Goal: Information Seeking & Learning: Find specific page/section

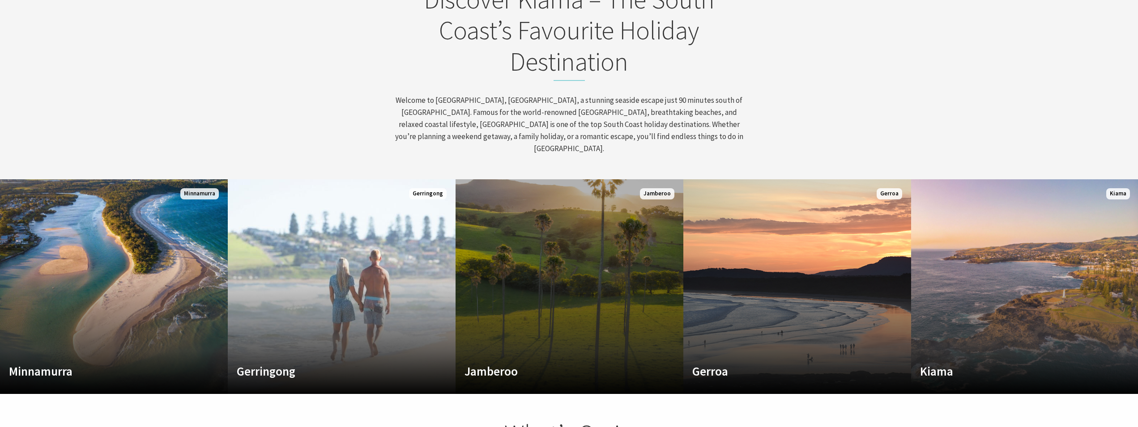
scroll to position [548, 0]
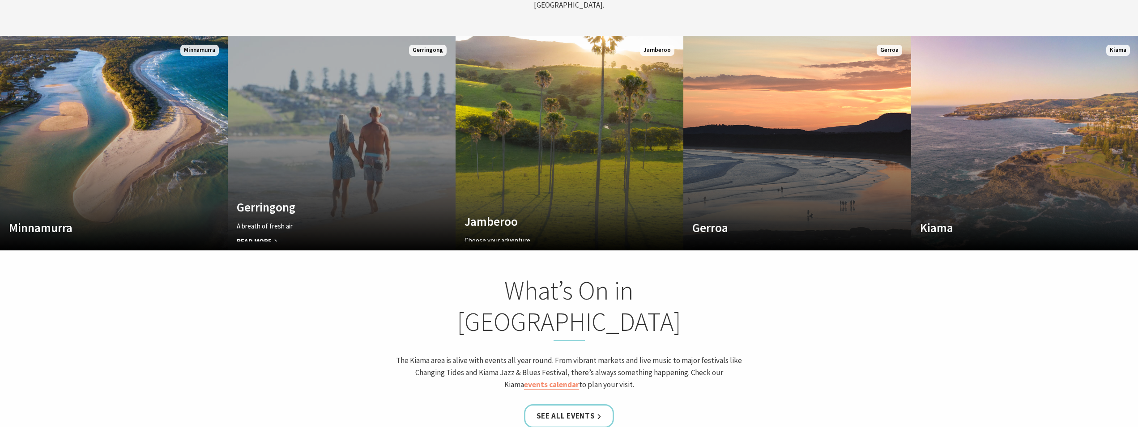
click at [260, 149] on link "Custom Image Used Gerringong A breath of fresh air Read More Gerringong" at bounding box center [342, 143] width 228 height 215
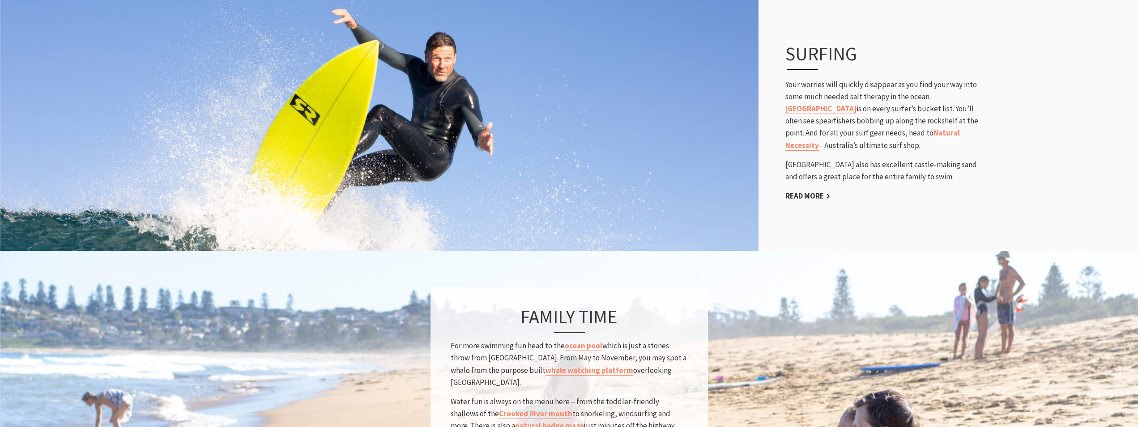
scroll to position [639, 0]
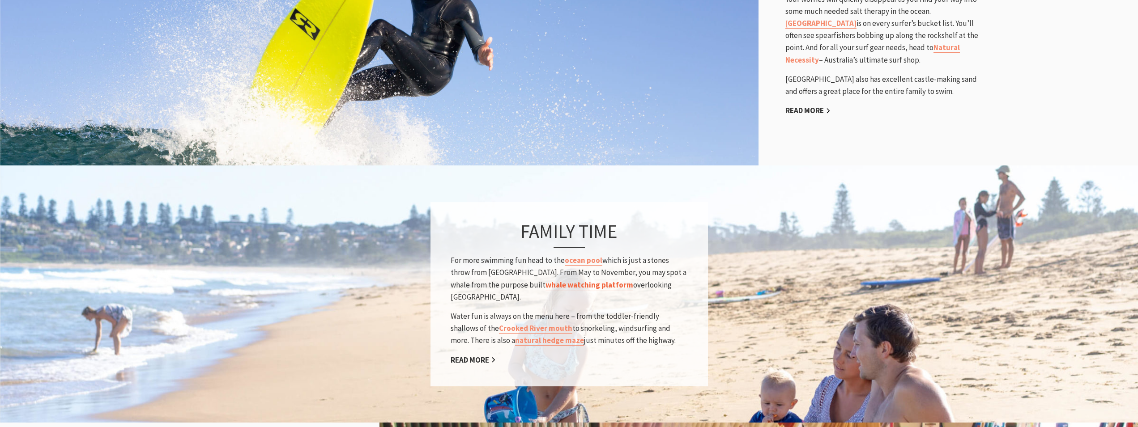
click at [576, 280] on link "whale watching platform" at bounding box center [589, 285] width 88 height 10
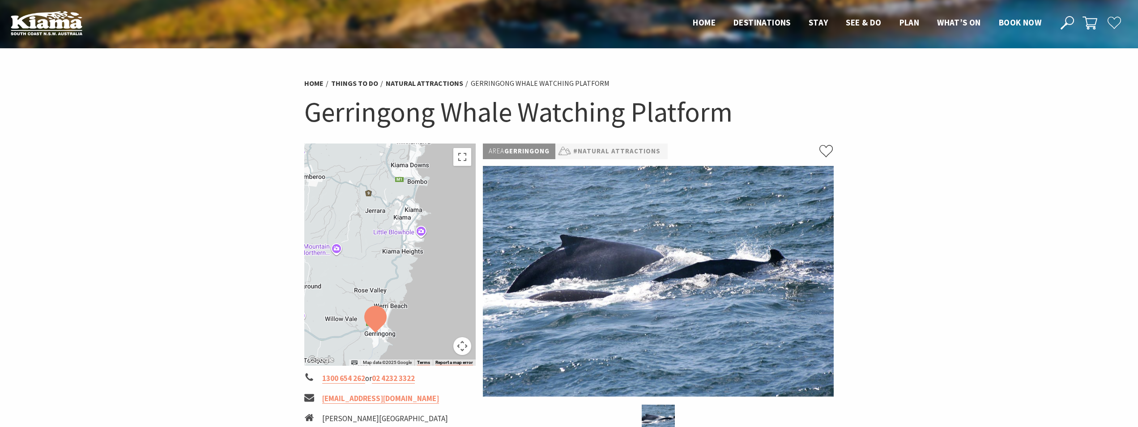
drag, startPoint x: 366, startPoint y: 262, endPoint x: 354, endPoint y: 323, distance: 61.9
click at [356, 346] on div at bounding box center [390, 255] width 172 height 222
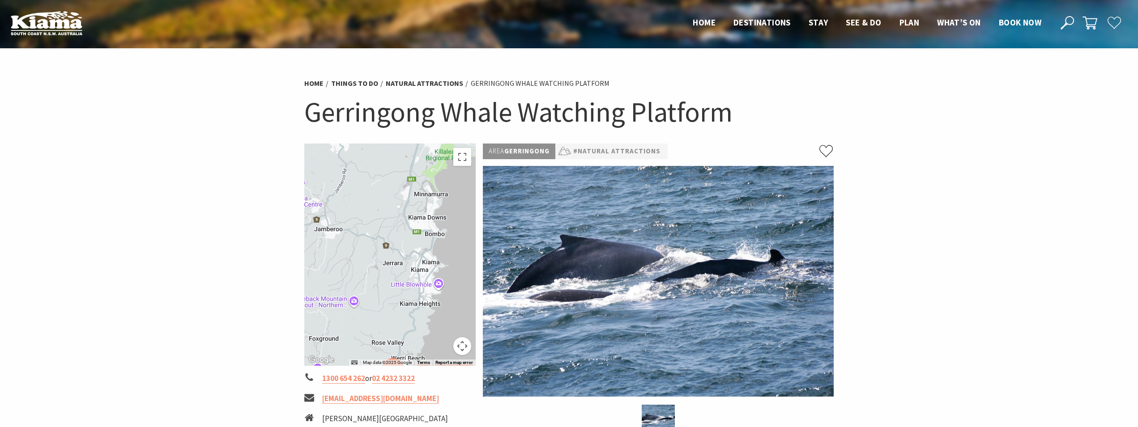
drag, startPoint x: 367, startPoint y: 209, endPoint x: 379, endPoint y: 259, distance: 51.9
click at [379, 259] on div at bounding box center [390, 255] width 172 height 222
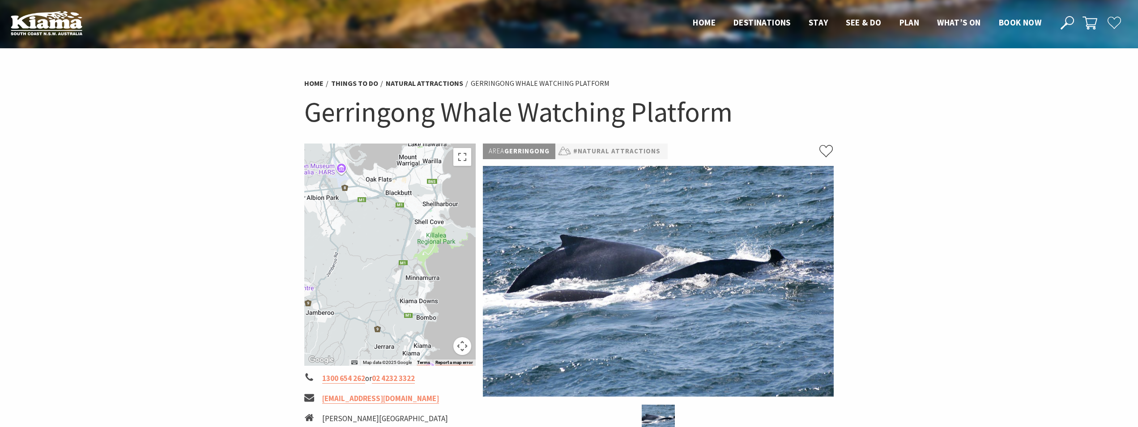
drag, startPoint x: 401, startPoint y: 212, endPoint x: 392, endPoint y: 297, distance: 85.5
click at [392, 297] on div at bounding box center [390, 255] width 172 height 222
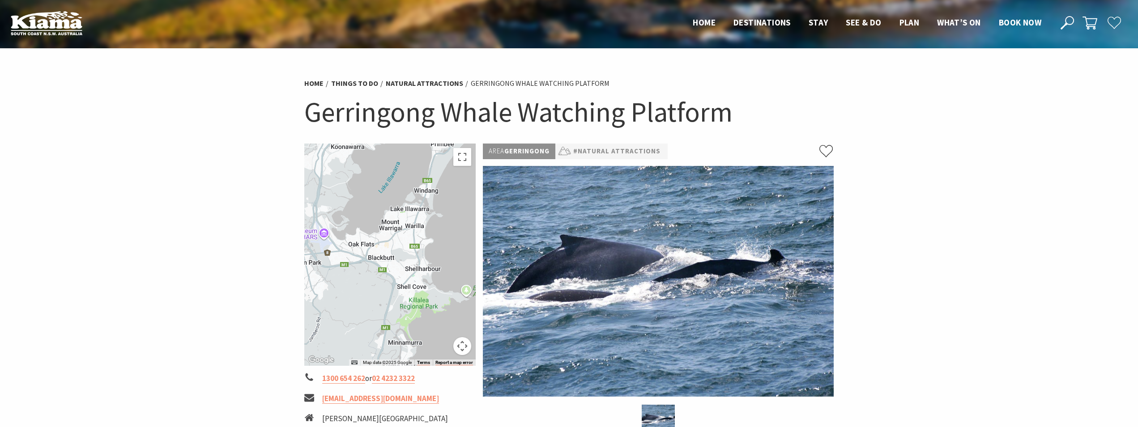
drag, startPoint x: 446, startPoint y: 206, endPoint x: 428, endPoint y: 273, distance: 68.9
click at [428, 273] on div at bounding box center [390, 255] width 172 height 222
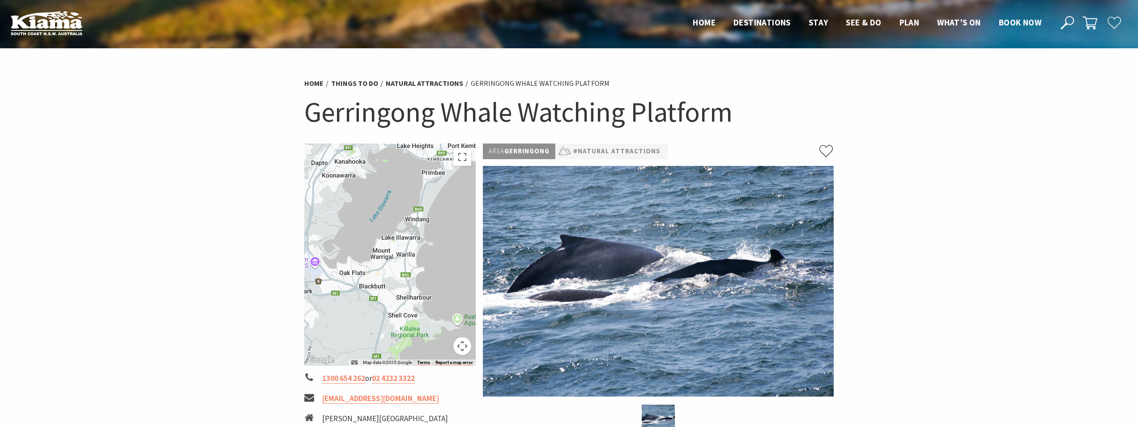
drag, startPoint x: 427, startPoint y: 247, endPoint x: 422, endPoint y: 260, distance: 13.5
click at [422, 260] on div at bounding box center [390, 255] width 172 height 222
click at [421, 293] on div at bounding box center [390, 255] width 172 height 222
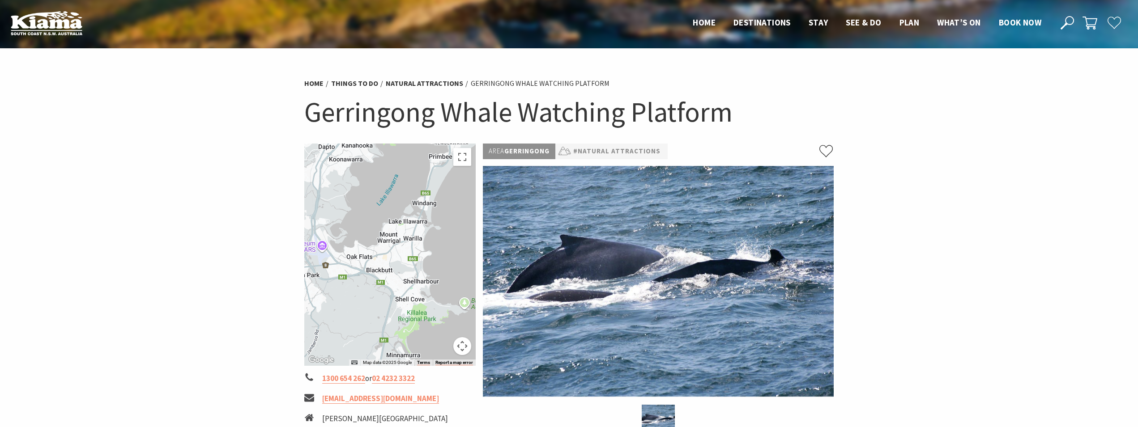
drag, startPoint x: 412, startPoint y: 294, endPoint x: 425, endPoint y: 264, distance: 32.7
click at [425, 264] on div at bounding box center [390, 255] width 172 height 222
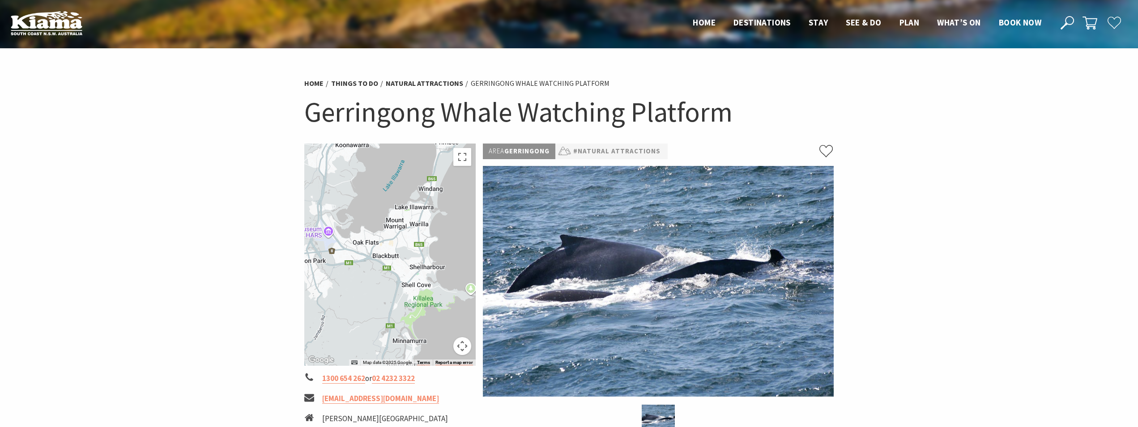
click at [462, 348] on button "Map camera controls" at bounding box center [462, 346] width 18 height 18
click at [464, 344] on button "Map camera controls" at bounding box center [462, 346] width 18 height 18
click at [461, 349] on button "Map camera controls" at bounding box center [462, 346] width 18 height 18
click at [463, 161] on button "Toggle fullscreen view" at bounding box center [462, 157] width 18 height 18
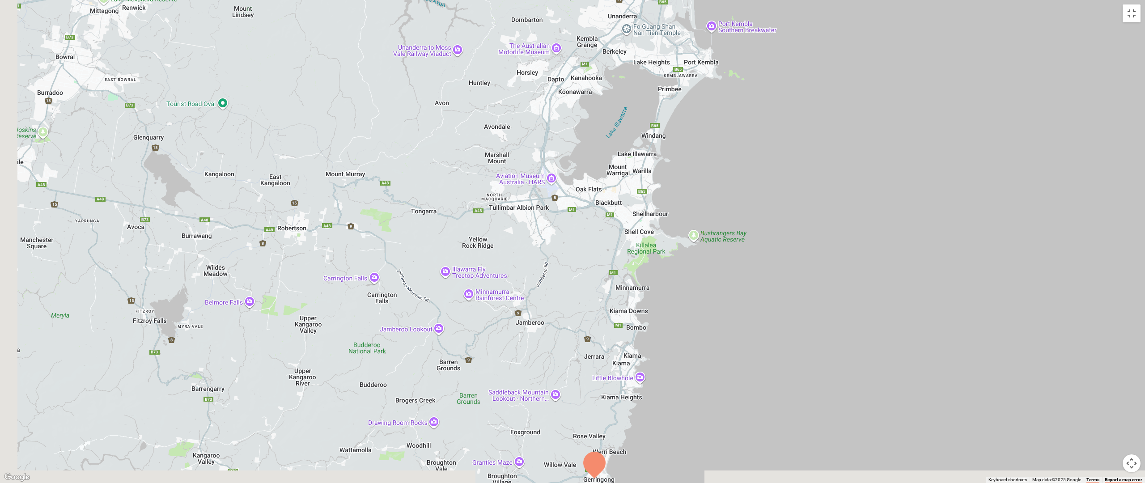
drag, startPoint x: 584, startPoint y: 300, endPoint x: 711, endPoint y: 195, distance: 164.6
click at [692, 212] on div at bounding box center [572, 241] width 1145 height 483
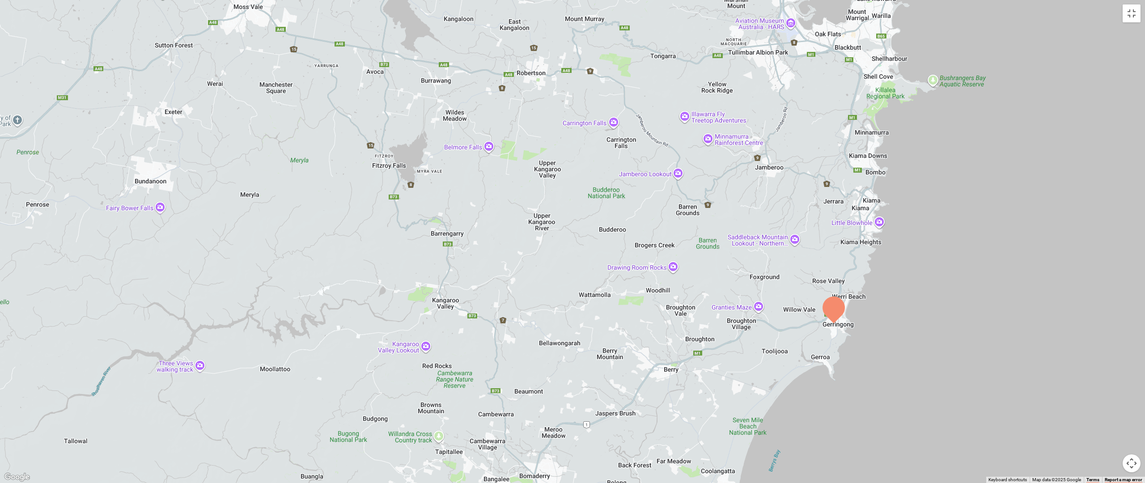
drag, startPoint x: 733, startPoint y: 200, endPoint x: 636, endPoint y: 315, distance: 149.8
click at [636, 315] on div at bounding box center [572, 241] width 1145 height 483
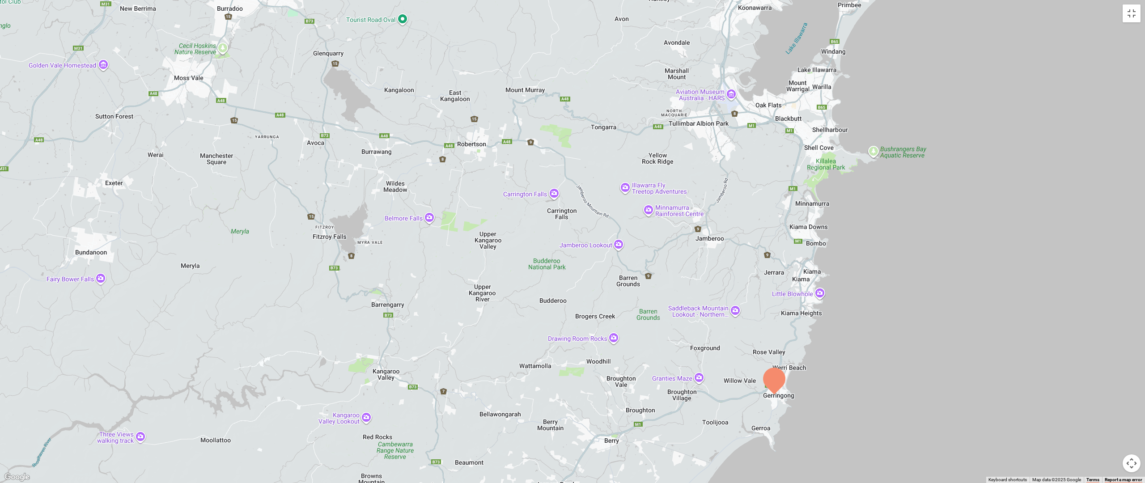
click at [812, 204] on div at bounding box center [572, 241] width 1145 height 483
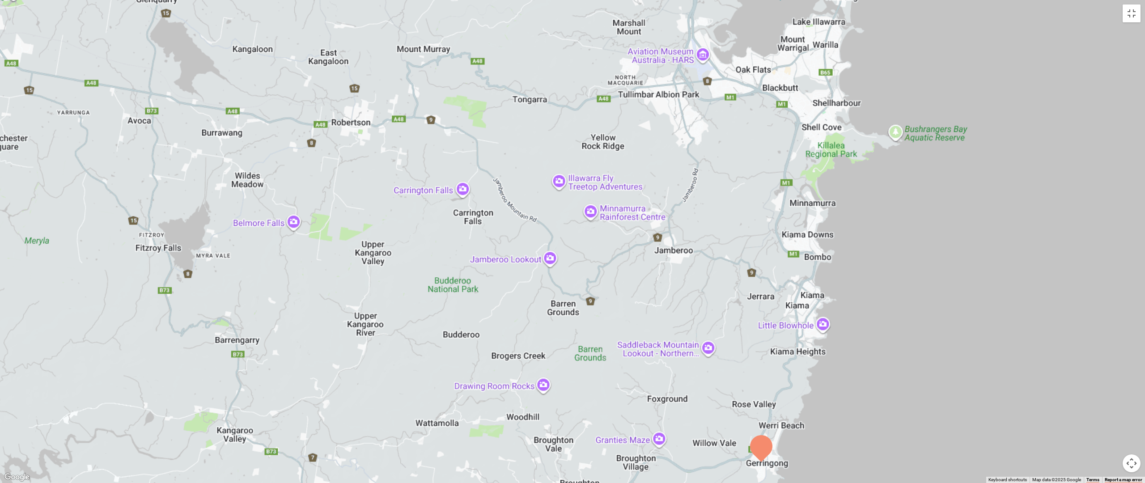
click at [811, 204] on div at bounding box center [572, 241] width 1145 height 483
click at [1129, 12] on button "Toggle fullscreen view" at bounding box center [1132, 13] width 18 height 18
